Goal: Transaction & Acquisition: Purchase product/service

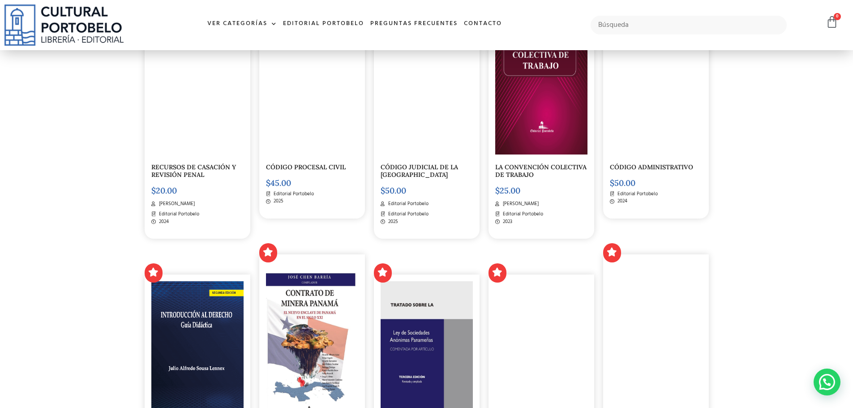
scroll to position [1971, 0]
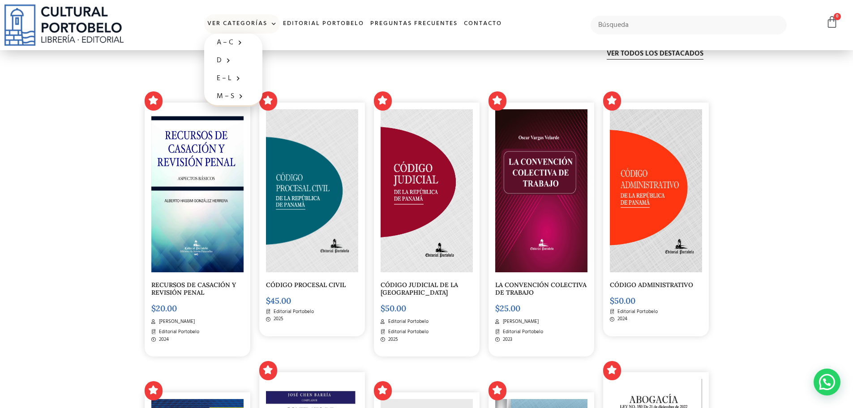
click at [237, 21] on link "Ver Categorías" at bounding box center [242, 23] width 76 height 19
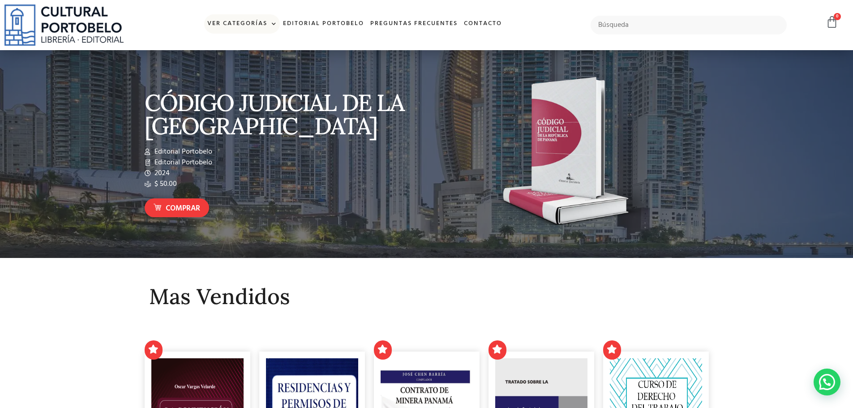
click at [239, 20] on link "Ver Categorías" at bounding box center [242, 23] width 76 height 19
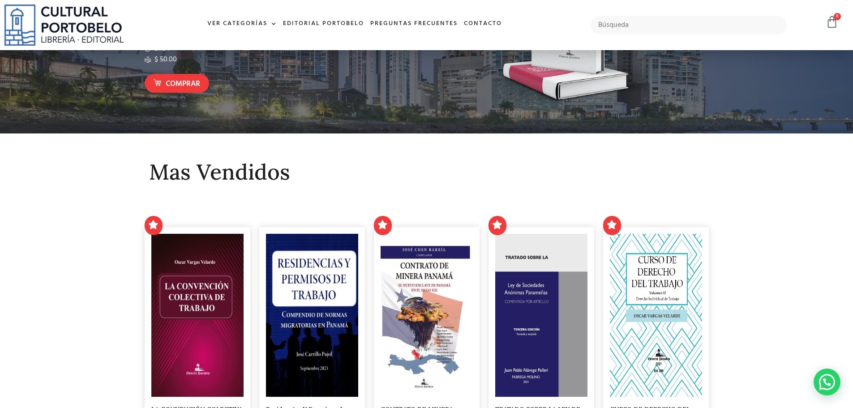
scroll to position [179, 0]
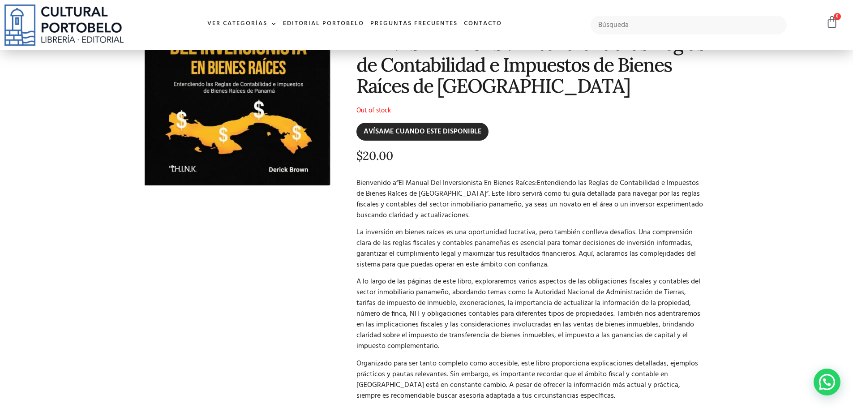
scroll to position [90, 0]
